Goal: Use online tool/utility: Use online tool/utility

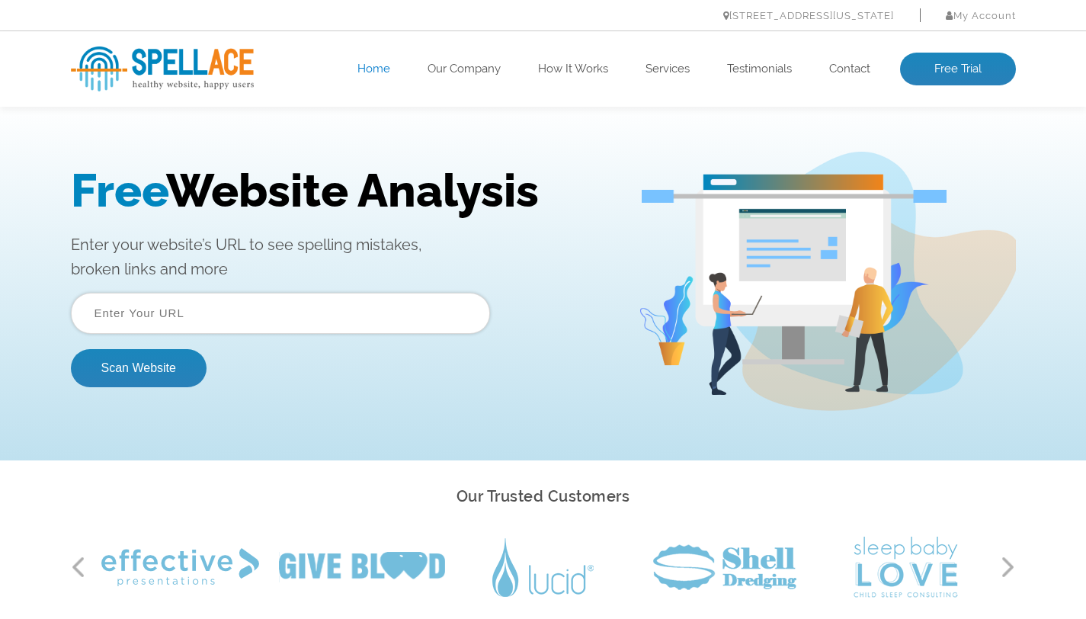
click at [340, 303] on input "text" at bounding box center [280, 313] width 419 height 41
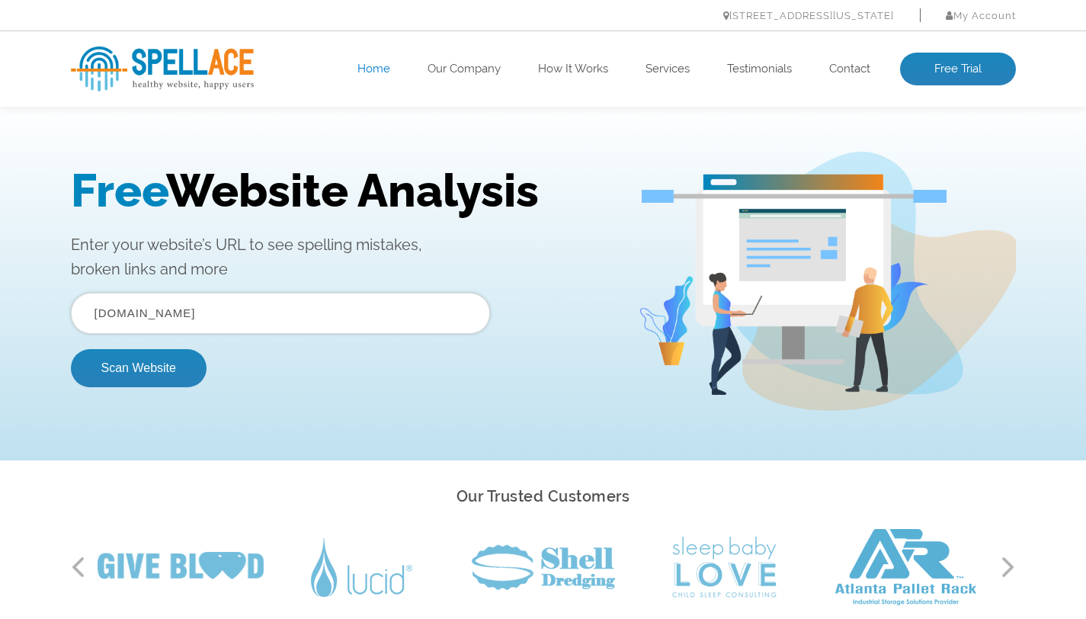
type input "[DOMAIN_NAME]"
click at [71, 349] on button "Scan Website" at bounding box center [139, 368] width 136 height 38
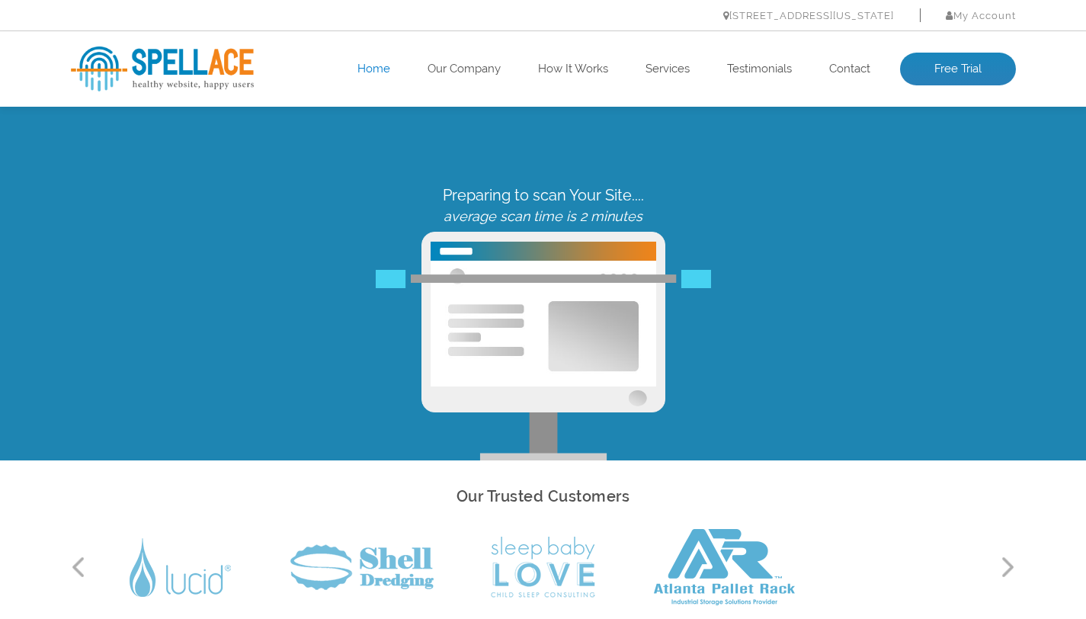
click at [189, 372] on div "Preparing to scan Your Site.... average scan time is 2 minutes" at bounding box center [543, 323] width 968 height 274
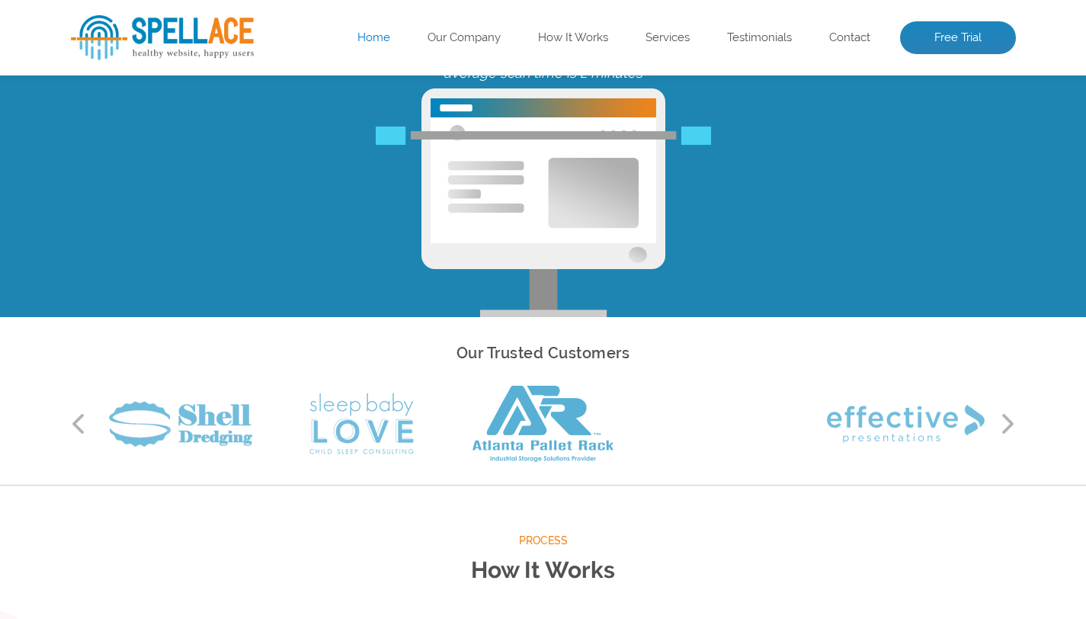
scroll to position [144, 0]
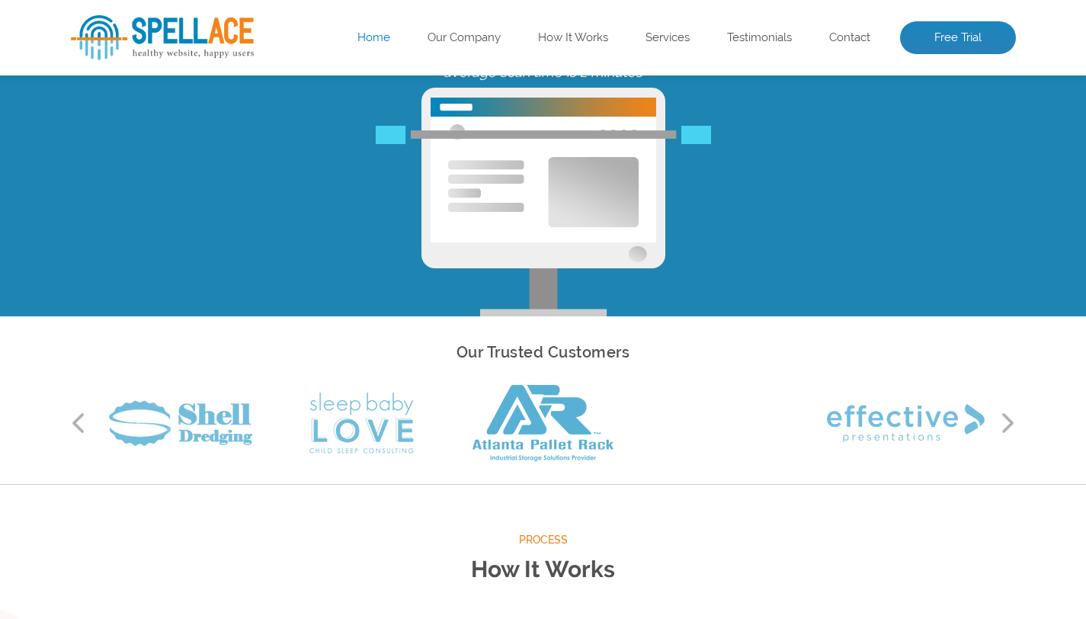
click at [1008, 402] on div "Previous Next" at bounding box center [543, 423] width 945 height 76
click at [1009, 421] on button "Next" at bounding box center [1008, 423] width 15 height 23
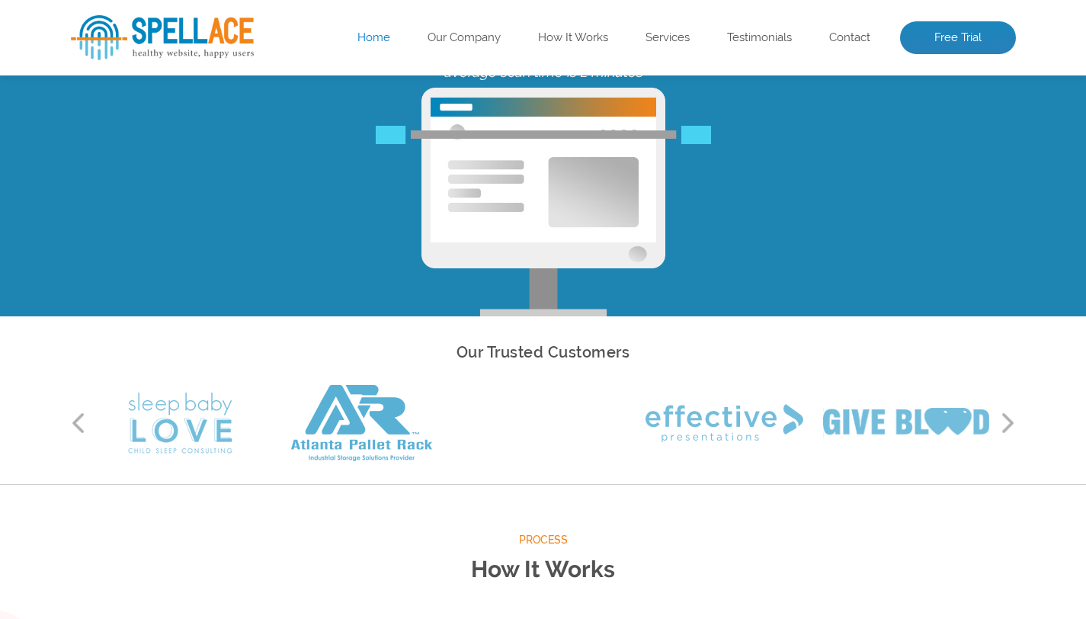
click at [1009, 421] on button "Next" at bounding box center [1008, 423] width 15 height 23
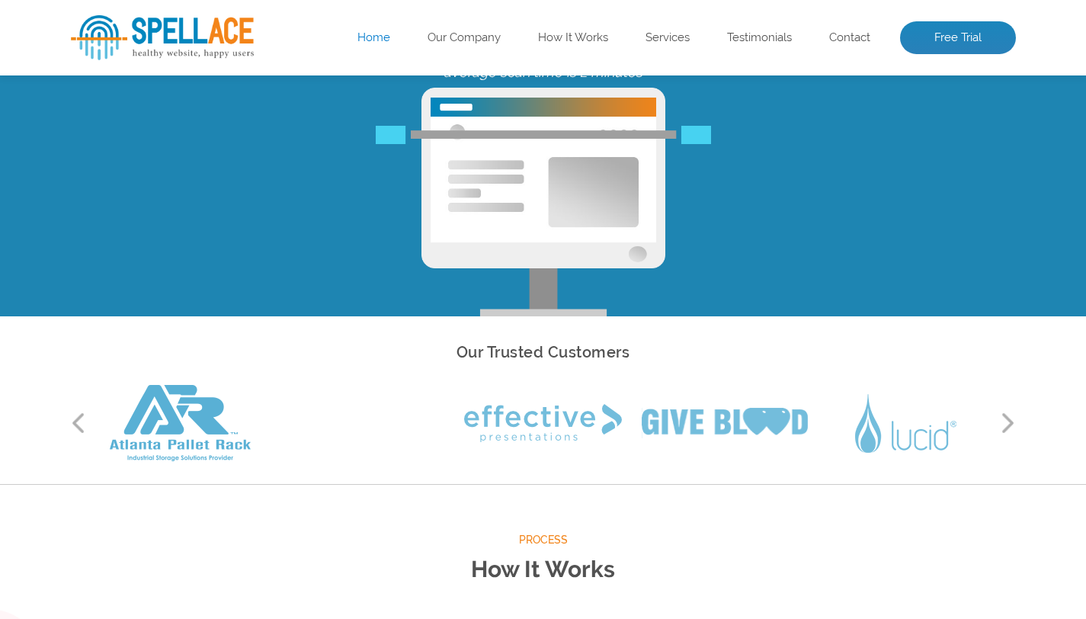
click at [1009, 421] on button "Next" at bounding box center [1008, 423] width 15 height 23
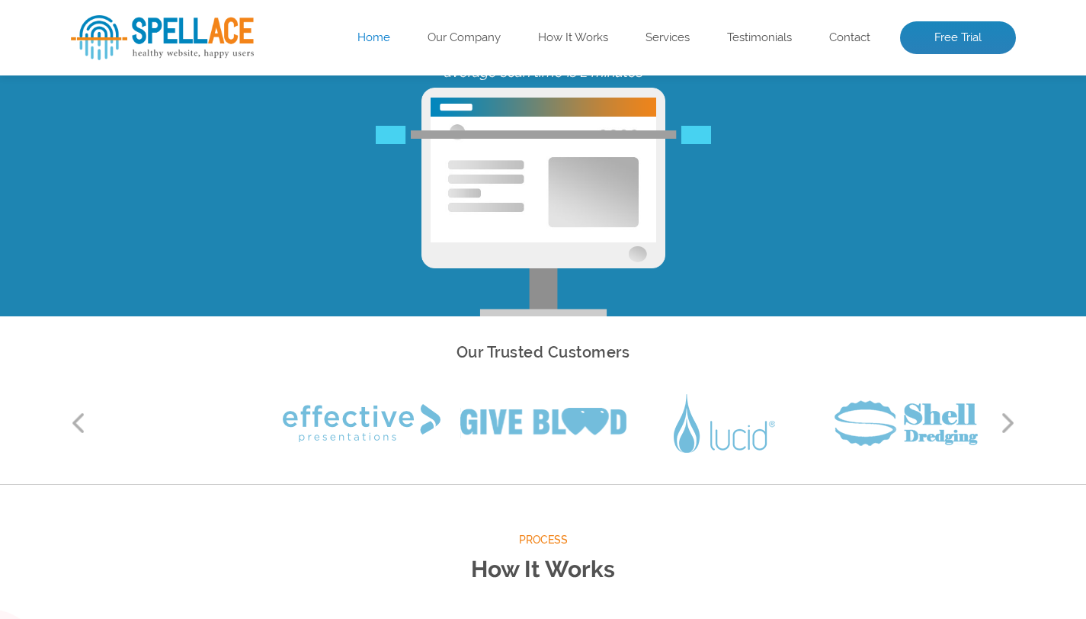
click at [1009, 421] on button "Next" at bounding box center [1008, 423] width 15 height 23
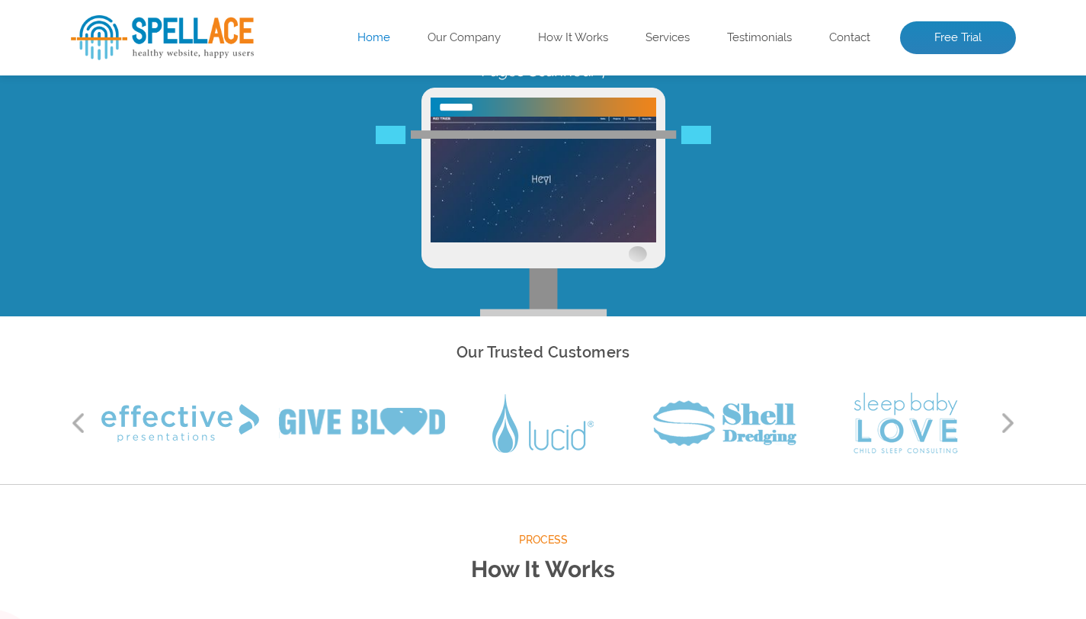
click at [1009, 421] on button "Next" at bounding box center [1008, 423] width 15 height 23
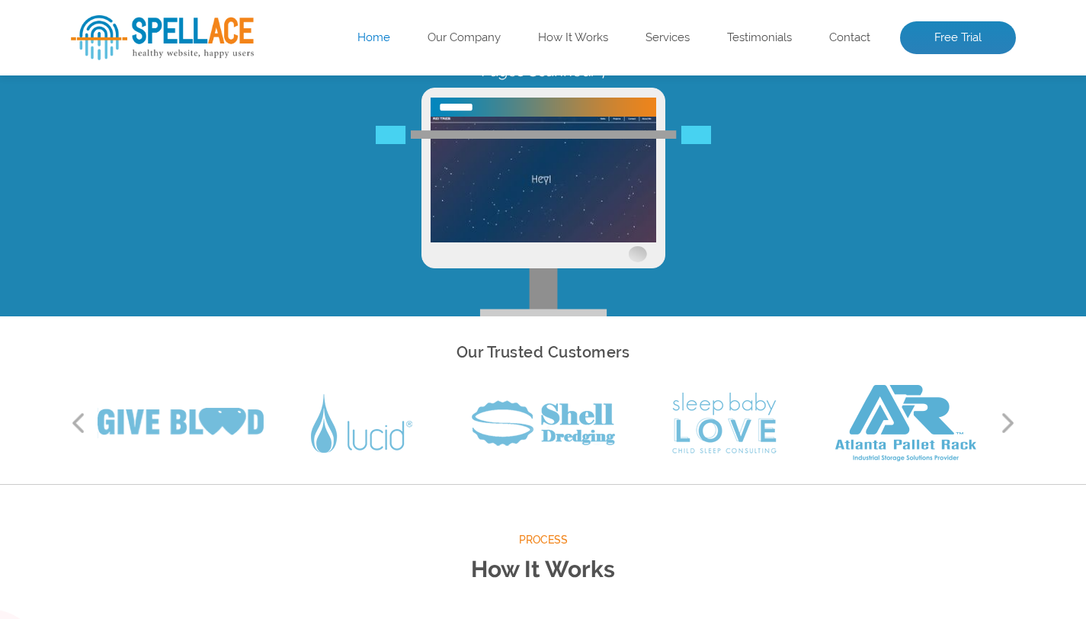
click at [1009, 421] on button "Next" at bounding box center [1008, 423] width 15 height 23
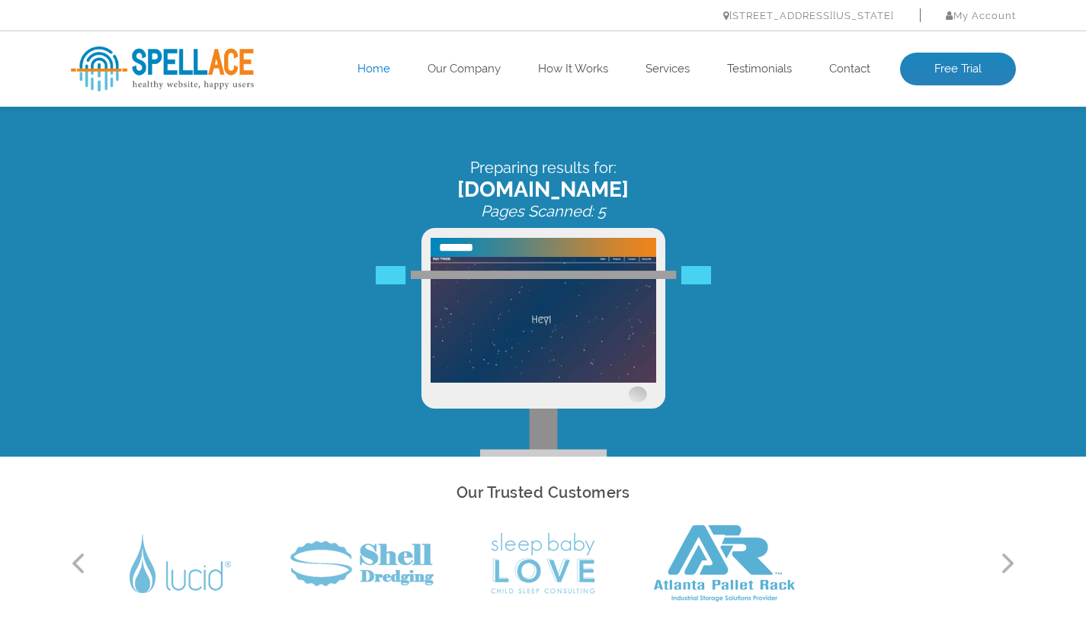
scroll to position [0, 0]
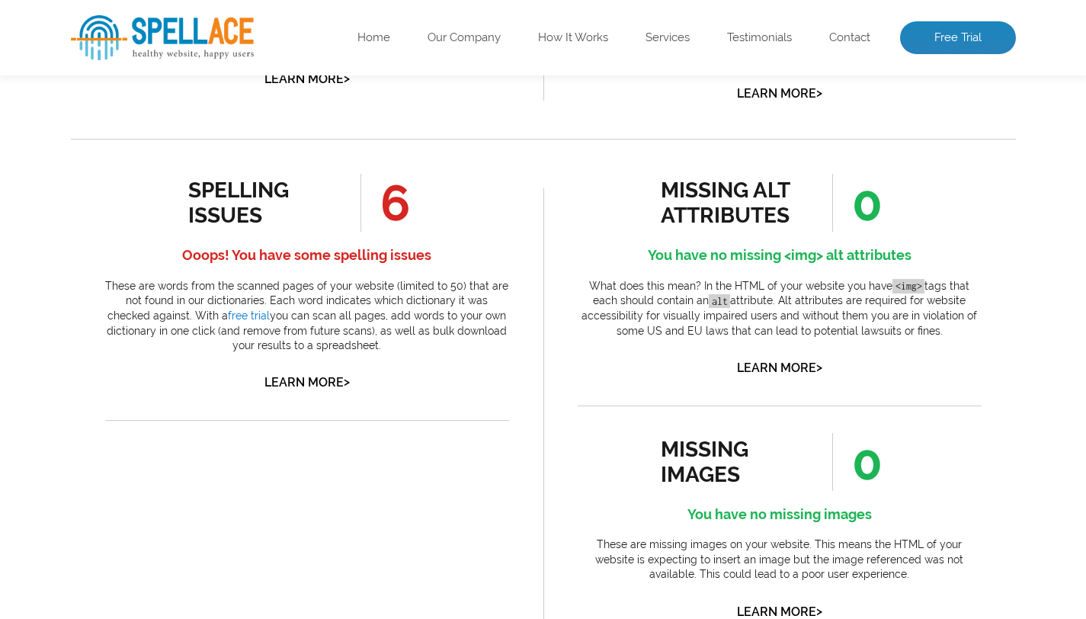
scroll to position [749, 0]
click at [314, 377] on link "Learn More >" at bounding box center [307, 381] width 85 height 14
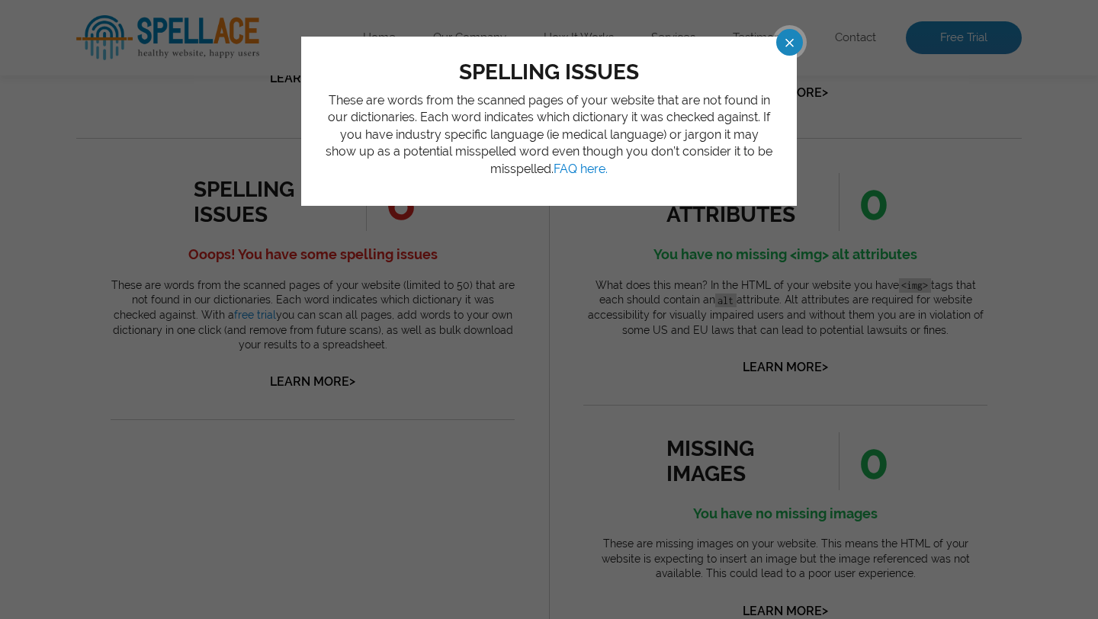
click at [784, 49] on span at bounding box center [775, 42] width 27 height 27
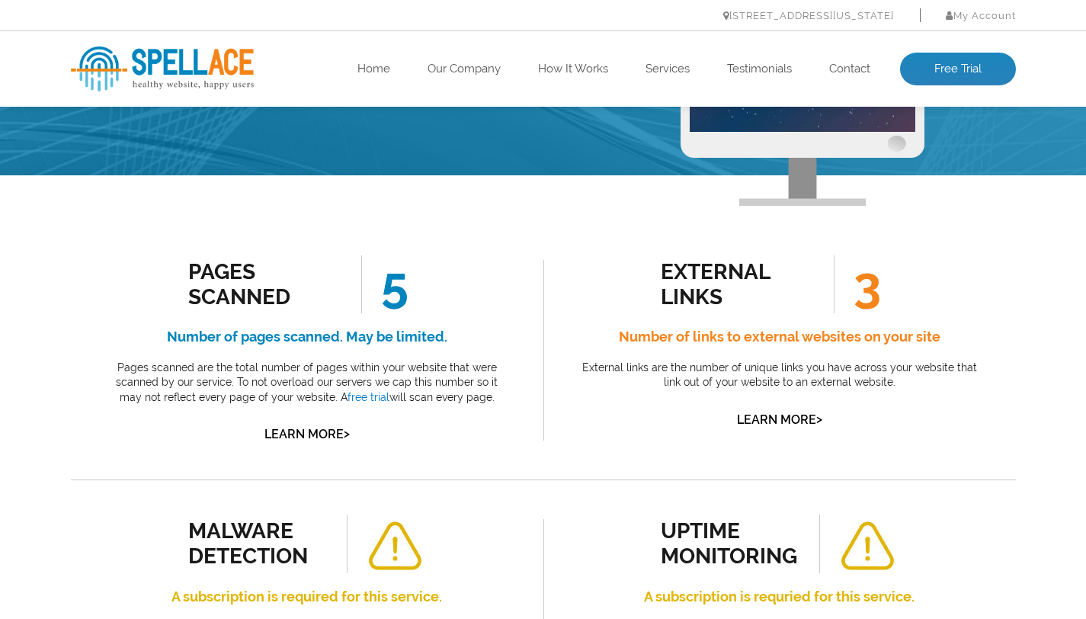
scroll to position [0, 0]
